Goal: Check status: Check status

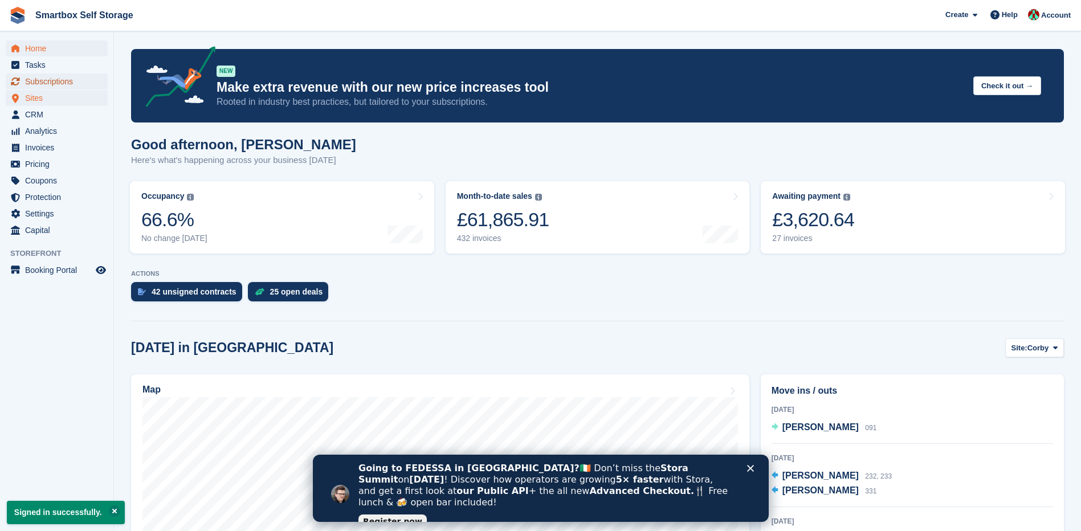
drag, startPoint x: 52, startPoint y: 84, endPoint x: 64, endPoint y: 95, distance: 16.1
click at [52, 84] on span "Subscriptions" at bounding box center [59, 82] width 68 height 16
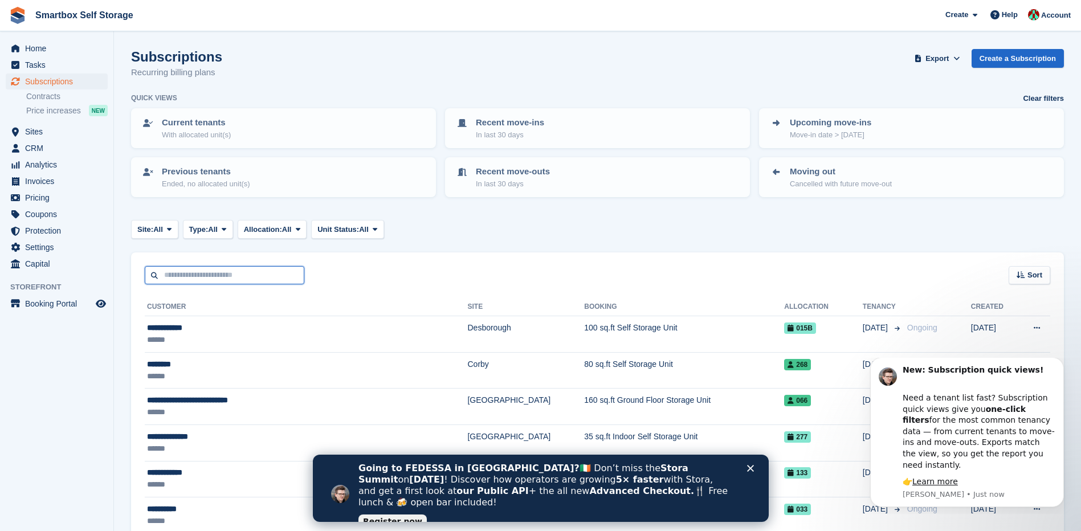
click at [189, 279] on input "text" at bounding box center [225, 275] width 160 height 19
type input "**********"
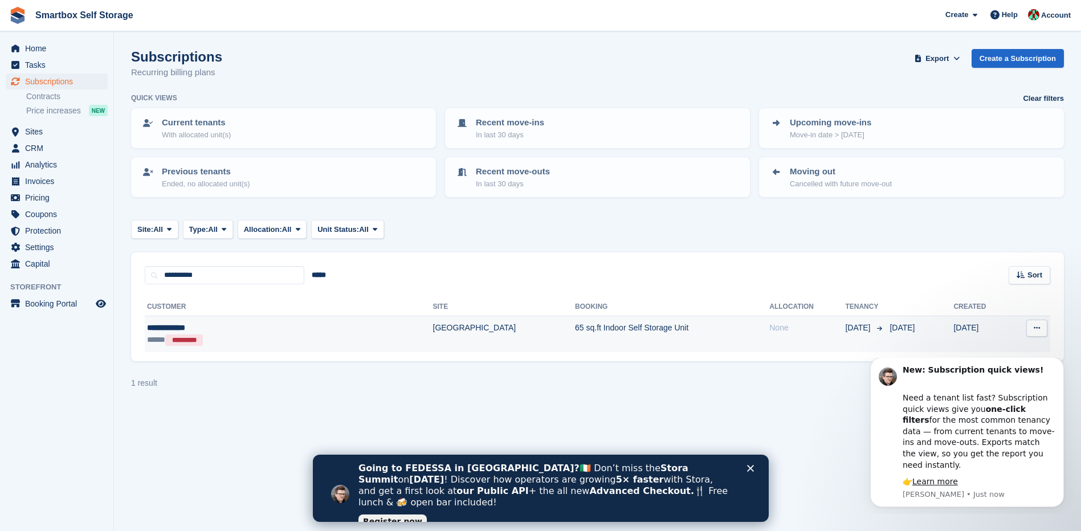
click at [575, 330] on td "65 sq.ft Indoor Self Storage Unit" at bounding box center [672, 334] width 194 height 36
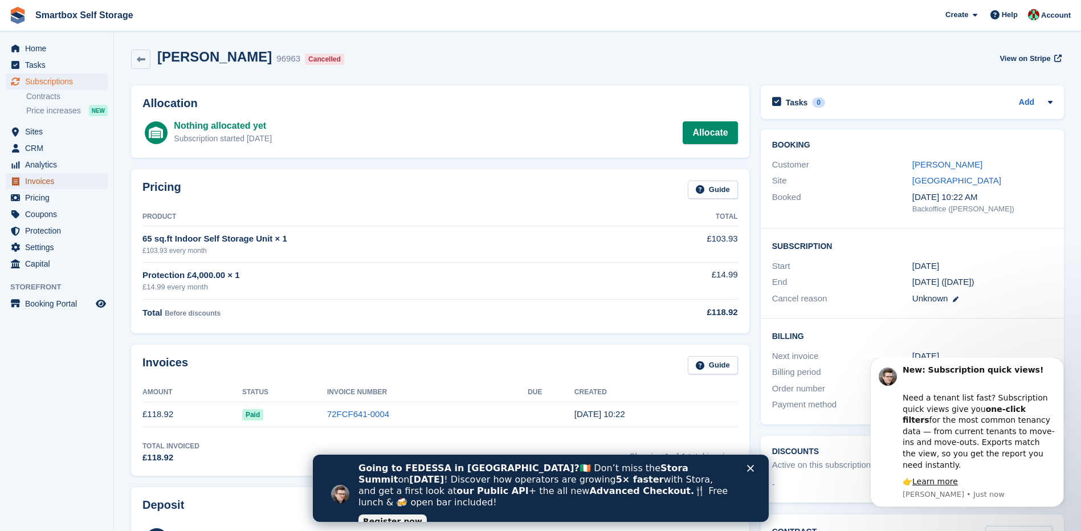
click at [50, 177] on span "Invoices" at bounding box center [59, 181] width 68 height 16
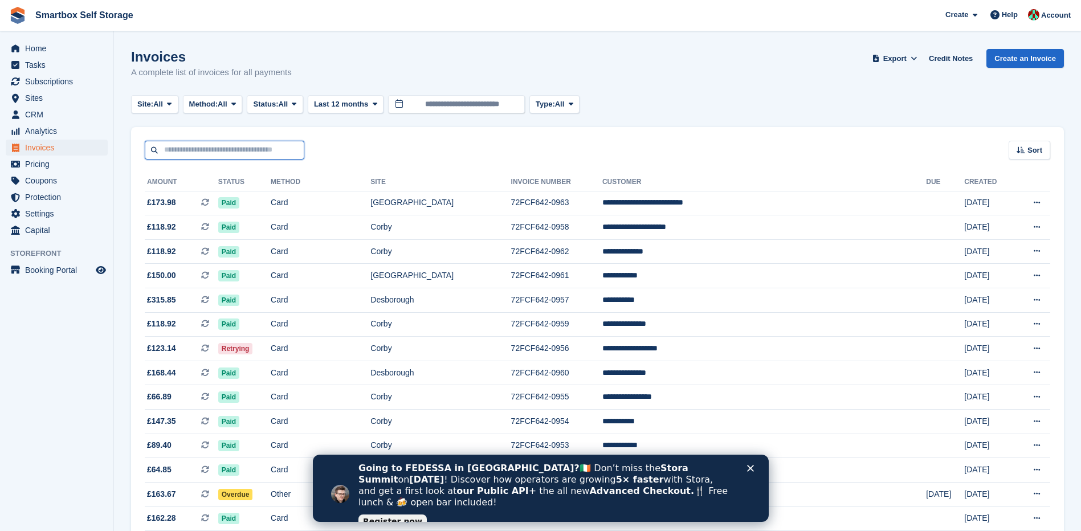
click at [211, 149] on input "text" at bounding box center [225, 150] width 160 height 19
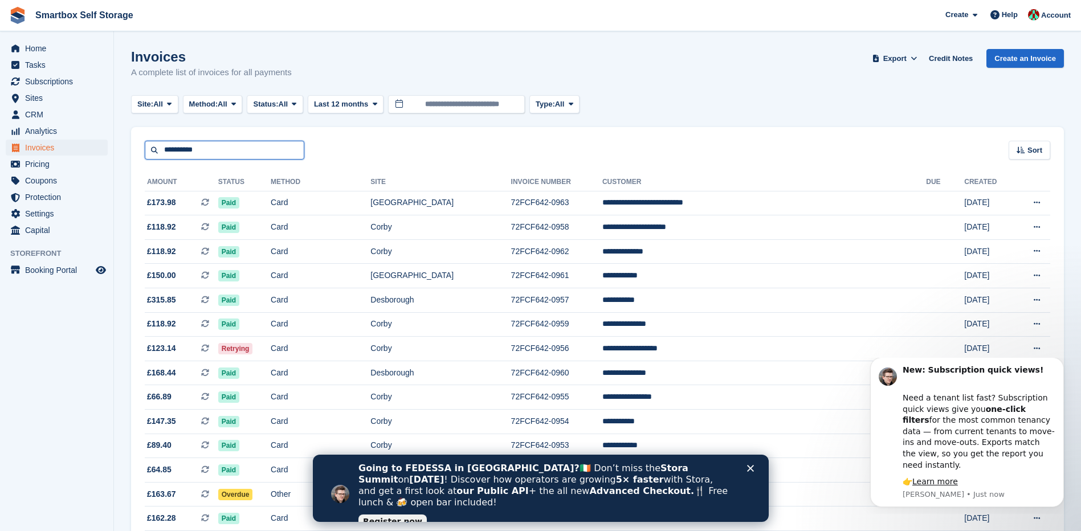
type input "**********"
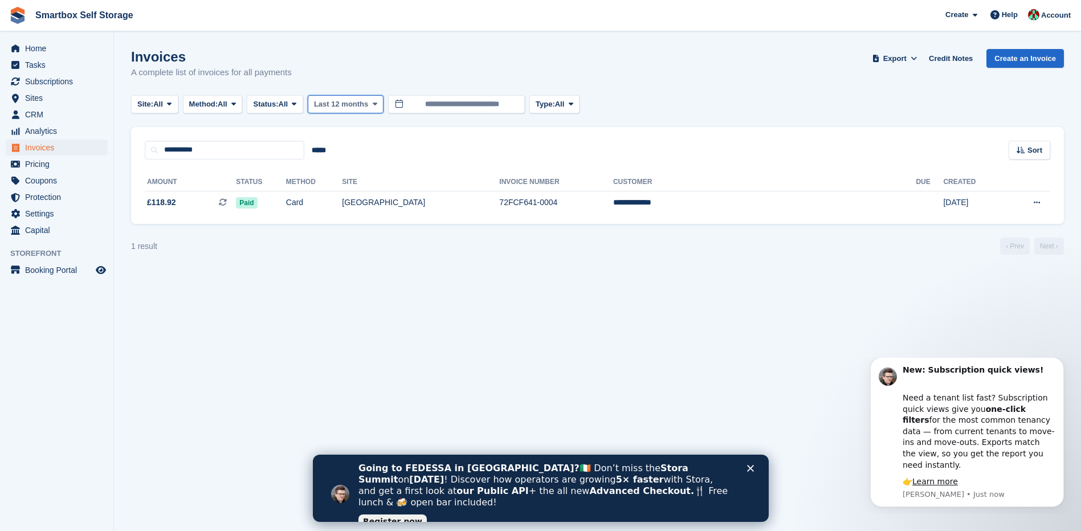
click at [378, 103] on span at bounding box center [375, 104] width 9 height 9
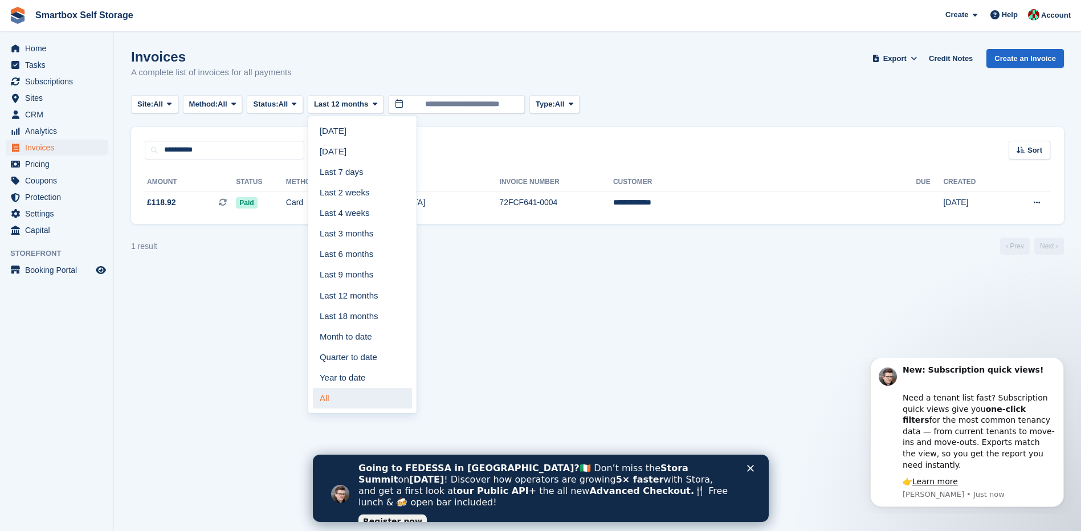
click at [343, 403] on link "All" at bounding box center [362, 398] width 99 height 21
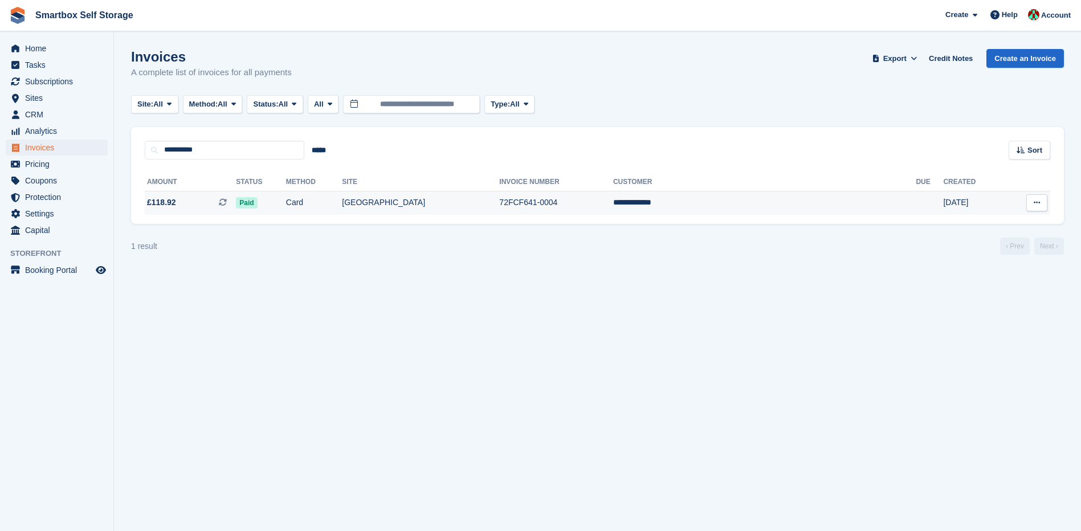
click at [168, 201] on span "£118.92" at bounding box center [161, 203] width 29 height 12
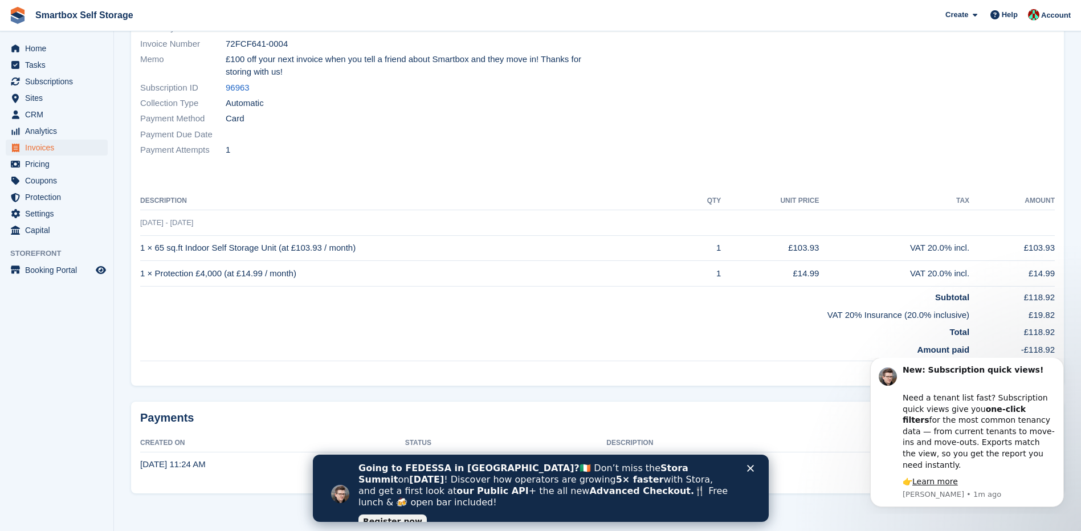
click at [706, 340] on td "Amount paid" at bounding box center [554, 350] width 829 height 22
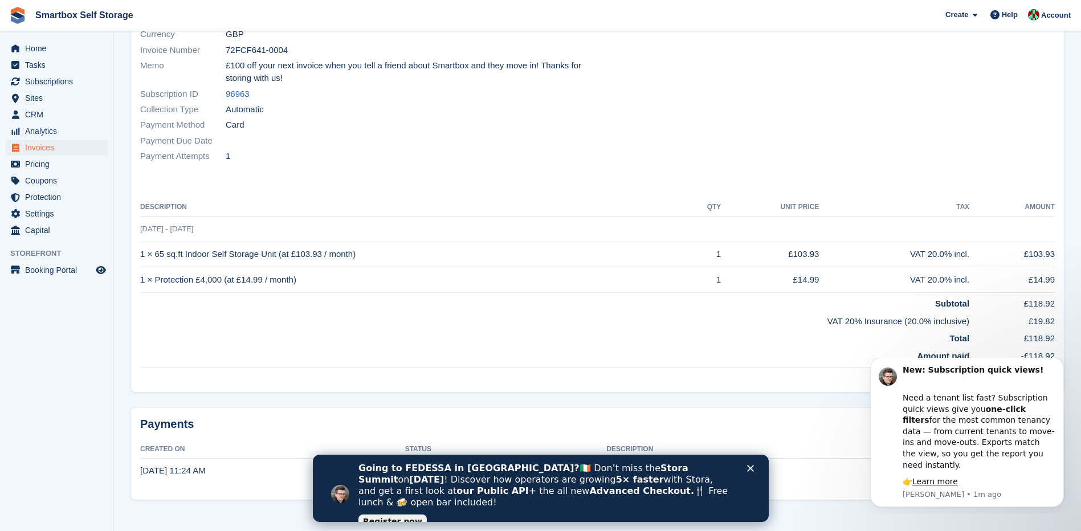
scroll to position [151, 0]
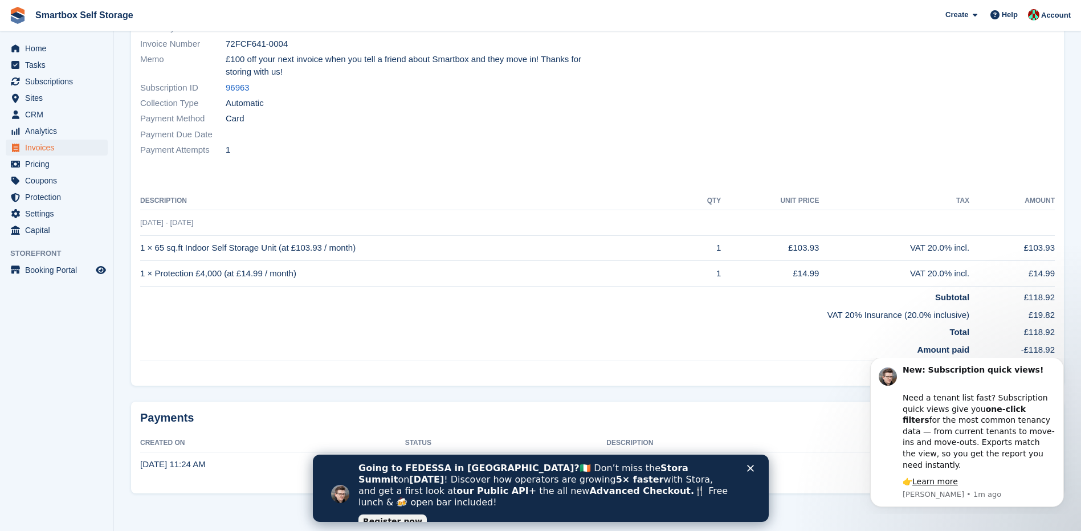
click at [750, 467] on icon "Close" at bounding box center [750, 468] width 7 height 7
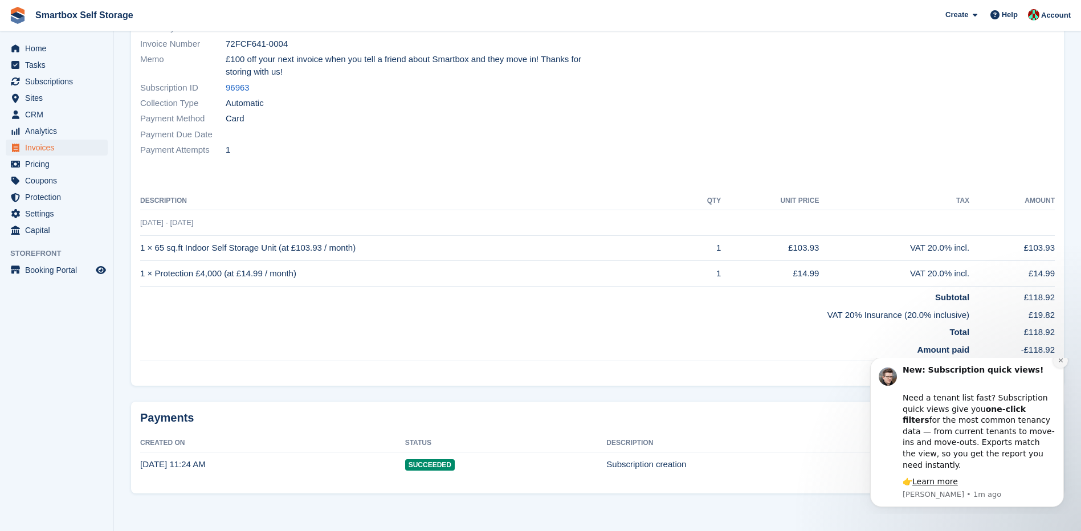
click at [1060, 363] on icon "Dismiss notification" at bounding box center [1061, 361] width 4 height 4
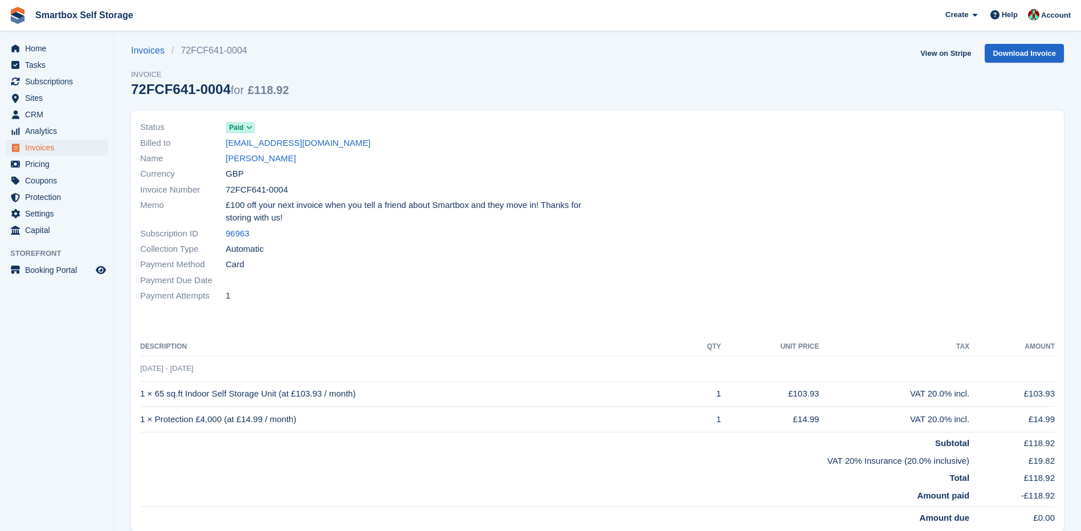
scroll to position [0, 0]
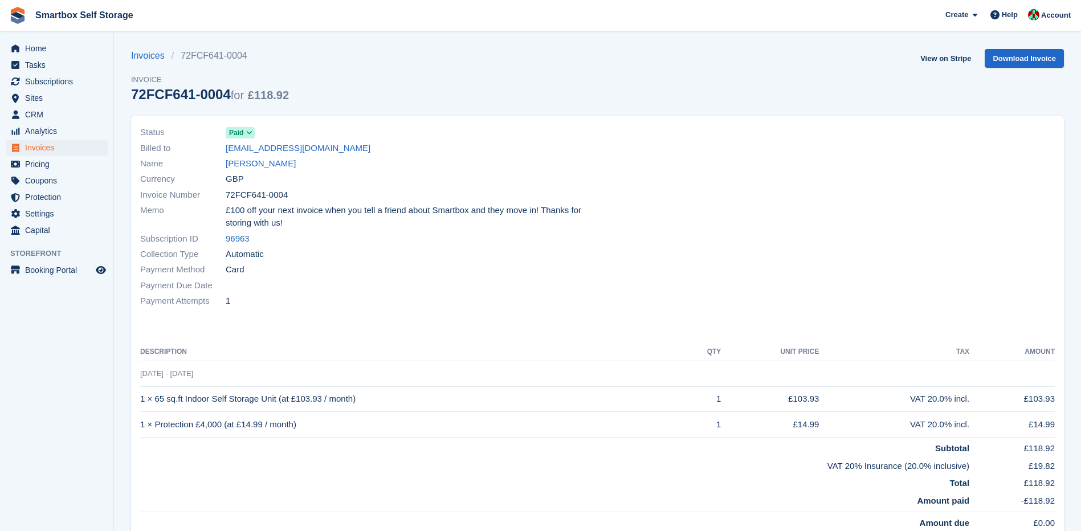
click at [249, 131] on icon at bounding box center [249, 132] width 6 height 7
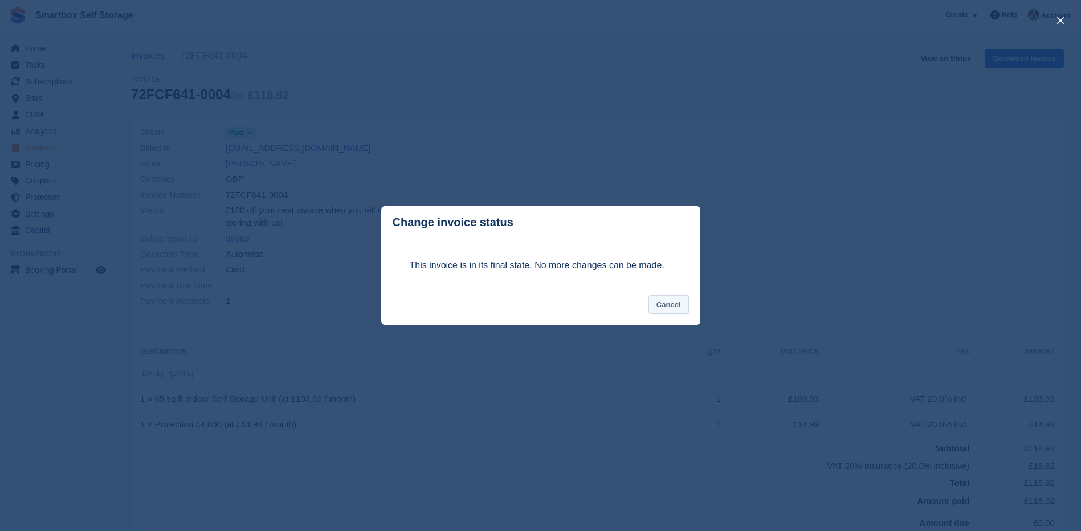
click at [667, 307] on button "Cancel" at bounding box center [669, 304] width 40 height 19
